Goal: Task Accomplishment & Management: Use online tool/utility

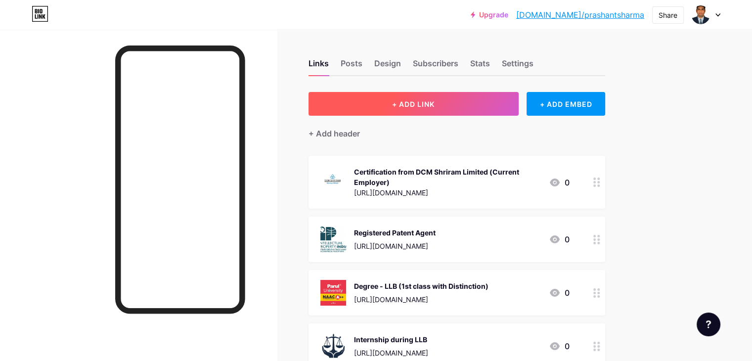
click at [434, 106] on span "+ ADD LINK" at bounding box center [413, 104] width 43 height 8
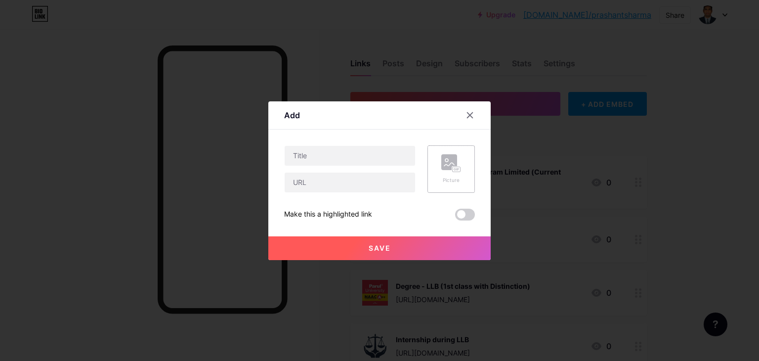
click at [458, 169] on icon at bounding box center [458, 169] width 1 height 2
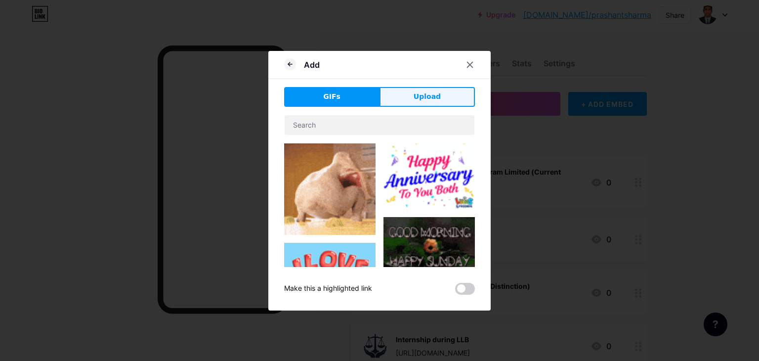
click at [438, 103] on button "Upload" at bounding box center [427, 97] width 95 height 20
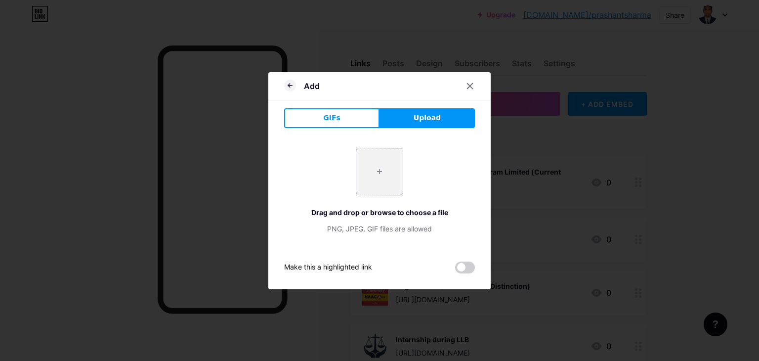
click at [375, 171] on input "file" at bounding box center [379, 171] width 46 height 46
type input "C:\fakepath\amity_kolkata_logo.jpg"
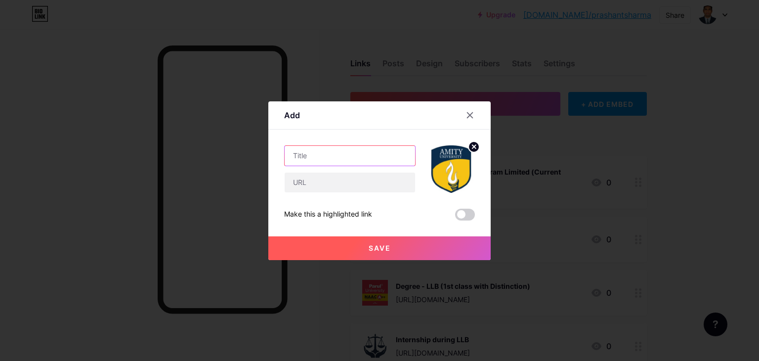
click at [346, 157] on input "text" at bounding box center [350, 156] width 130 height 20
paste input "Certification from [GEOGRAPHIC_DATA], [GEOGRAPHIC_DATA]"
type input "Certification from [GEOGRAPHIC_DATA], [GEOGRAPHIC_DATA]"
click at [340, 182] on input "text" at bounding box center [350, 182] width 130 height 20
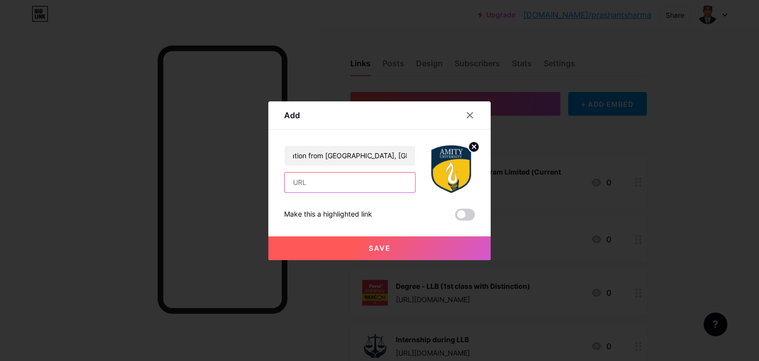
scroll to position [0, 0]
click at [335, 184] on input "text" at bounding box center [350, 182] width 130 height 20
paste input "[URL][DOMAIN_NAME]"
type input "[URL][DOMAIN_NAME]"
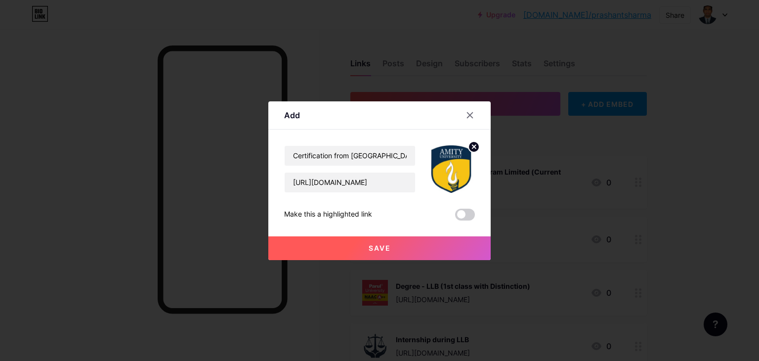
click at [381, 248] on span "Save" at bounding box center [380, 248] width 22 height 8
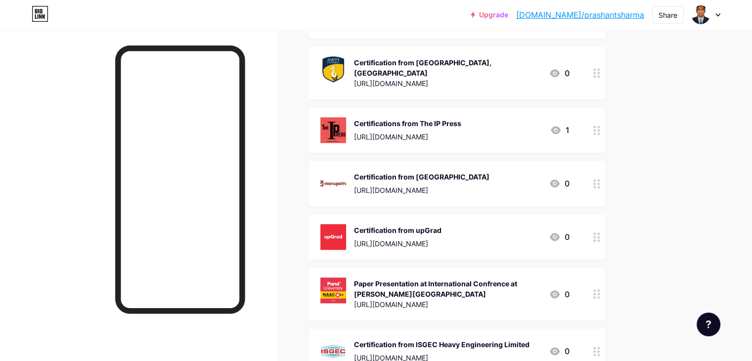
scroll to position [1087, 0]
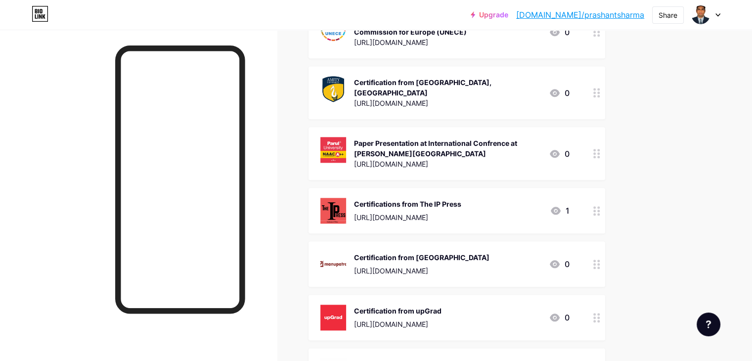
click at [541, 138] on div "Paper Presentation at International Confrence at [PERSON_NAME][GEOGRAPHIC_DATA]" at bounding box center [447, 148] width 187 height 21
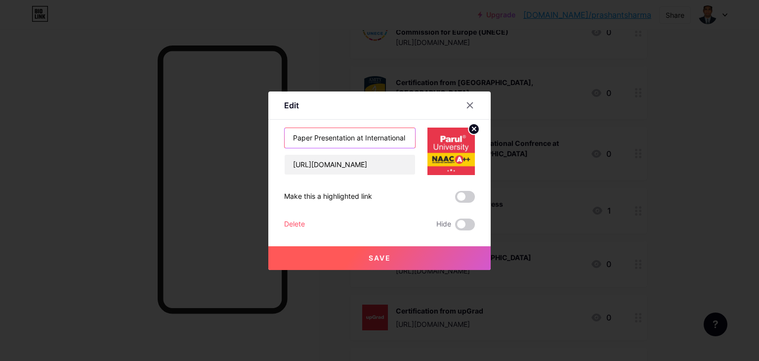
click at [358, 137] on input "Paper Presentation at International Confrence at [PERSON_NAME][GEOGRAPHIC_DATA]" at bounding box center [350, 138] width 130 height 20
type input "Paper Presentation at [PERSON_NAME][GEOGRAPHIC_DATA]"
click at [385, 254] on span "Save" at bounding box center [380, 258] width 22 height 8
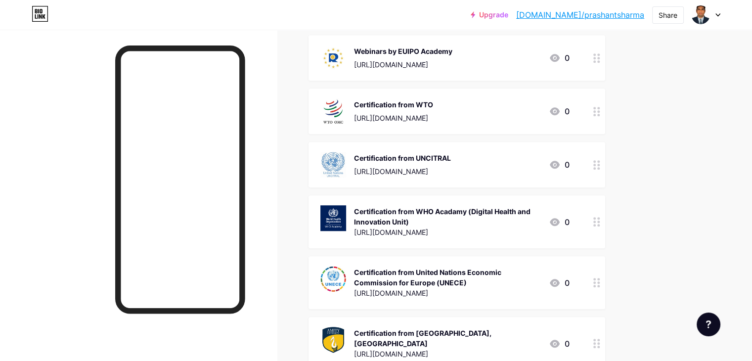
scroll to position [840, 0]
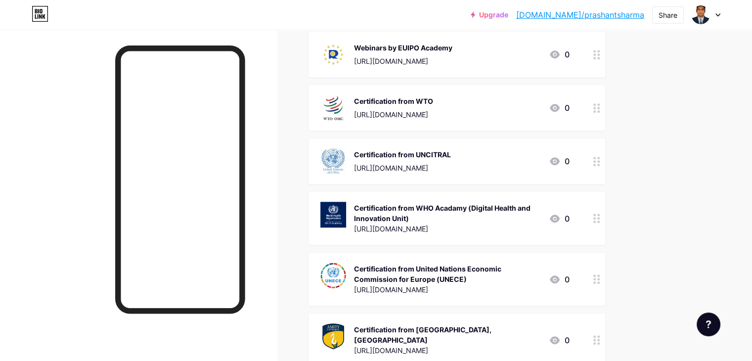
click at [608, 14] on link "[DOMAIN_NAME]/prashantsharma" at bounding box center [580, 15] width 128 height 12
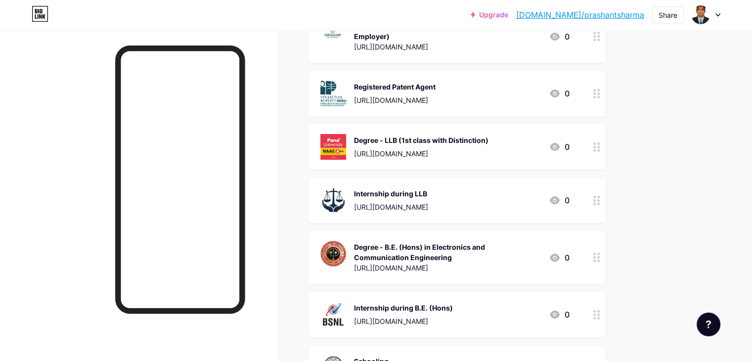
scroll to position [148, 0]
